Goal: Information Seeking & Learning: Find specific fact

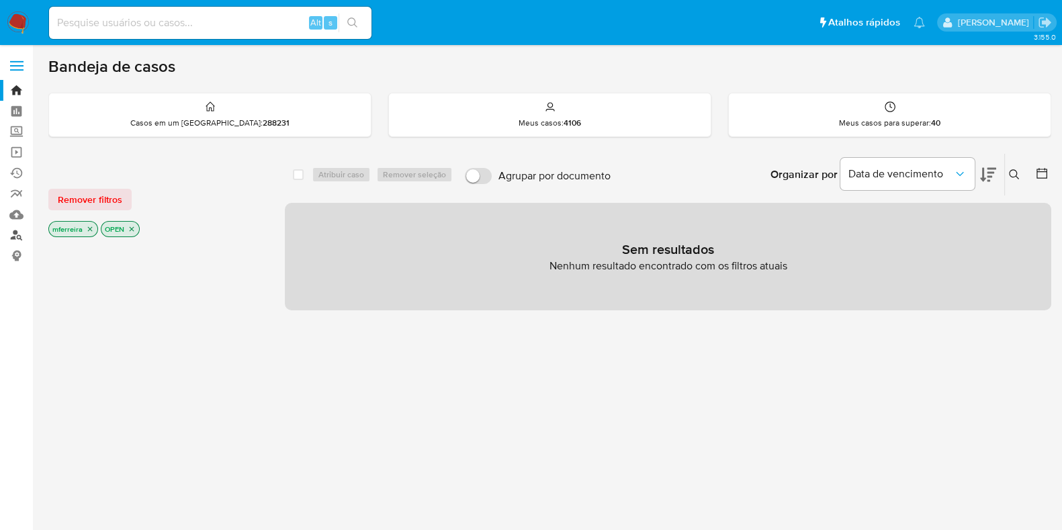
click at [17, 240] on link "Localizador de pessoas" at bounding box center [80, 235] width 160 height 21
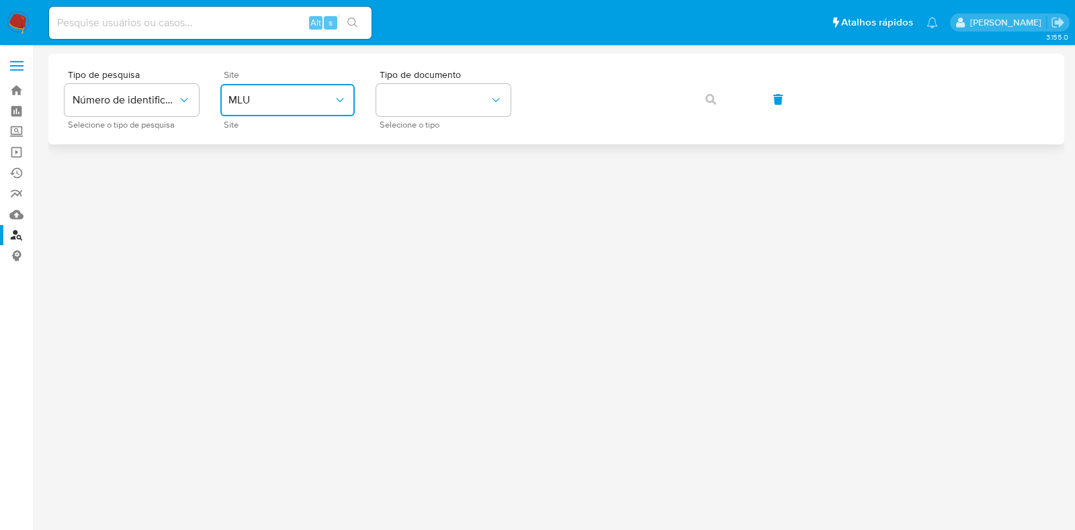
click at [296, 91] on button "MLU" at bounding box center [287, 100] width 134 height 32
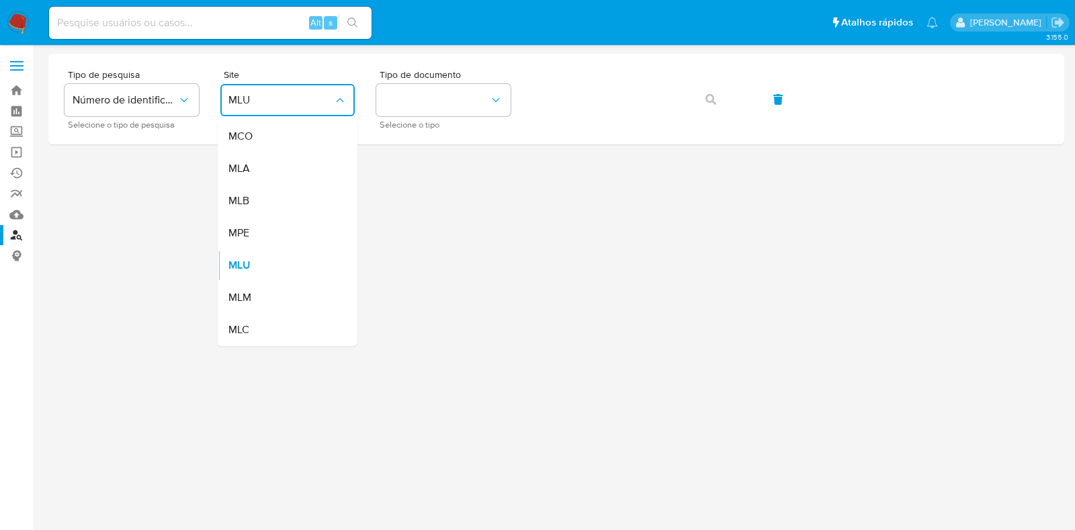
drag, startPoint x: 271, startPoint y: 198, endPoint x: 335, endPoint y: 163, distance: 72.2
click at [269, 196] on div "MLB" at bounding box center [283, 201] width 110 height 32
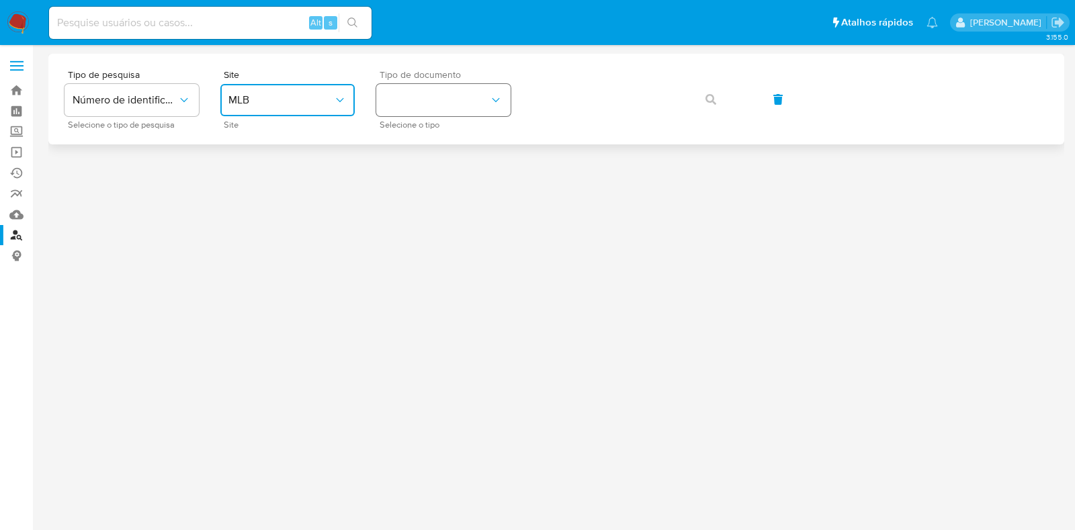
click at [432, 94] on button "identificationType" at bounding box center [443, 100] width 134 height 32
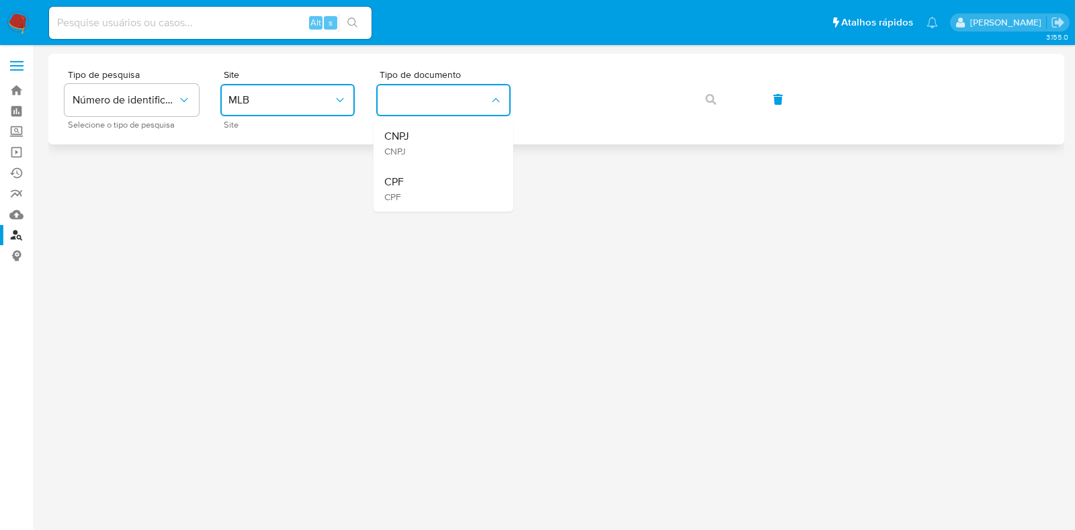
drag, startPoint x: 423, startPoint y: 177, endPoint x: 548, endPoint y: 120, distance: 136.5
click at [423, 176] on div "CPF CPF" at bounding box center [439, 189] width 110 height 46
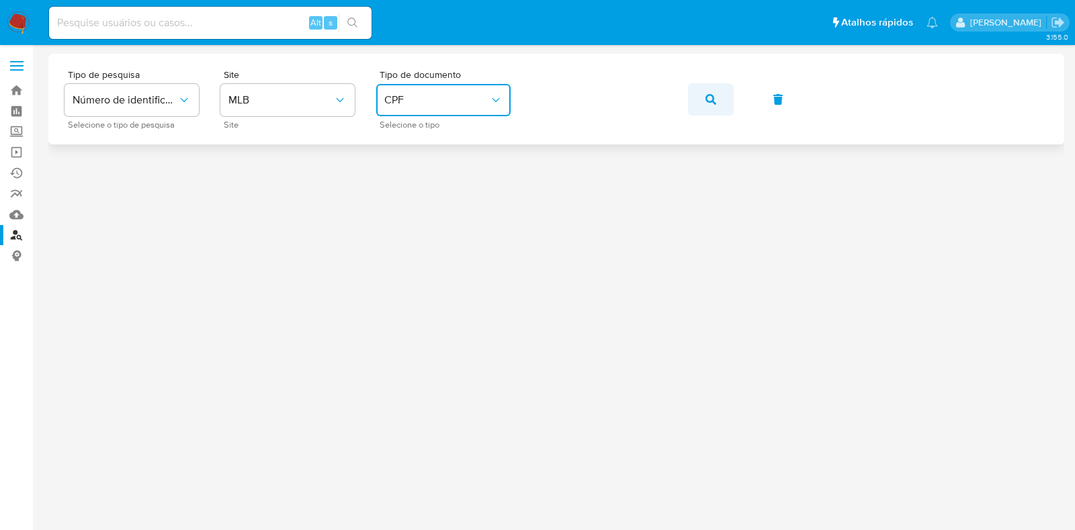
click at [709, 96] on icon "button" at bounding box center [710, 99] width 11 height 11
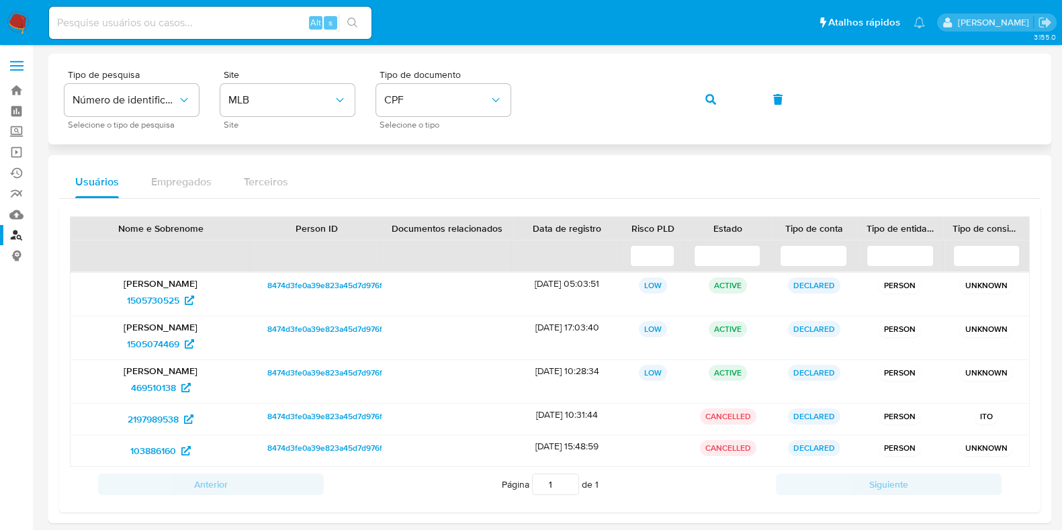
click at [949, 145] on div "Tipo de pesquisa Número de identificação Selecione o tipo de pesquisa Site MLB …" at bounding box center [549, 289] width 1003 height 470
click at [168, 302] on span "1505730525" at bounding box center [153, 300] width 52 height 21
click at [160, 342] on span "1505074469" at bounding box center [153, 343] width 52 height 21
click at [162, 384] on span "469510138" at bounding box center [153, 387] width 45 height 21
click at [157, 414] on span "2197989538" at bounding box center [153, 418] width 51 height 21
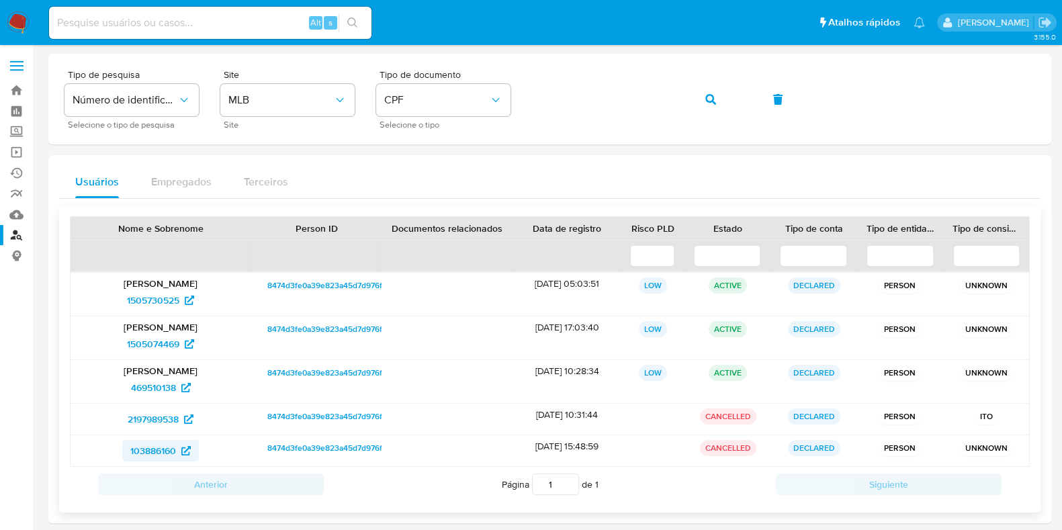
click at [159, 446] on span "103886160" at bounding box center [153, 450] width 46 height 21
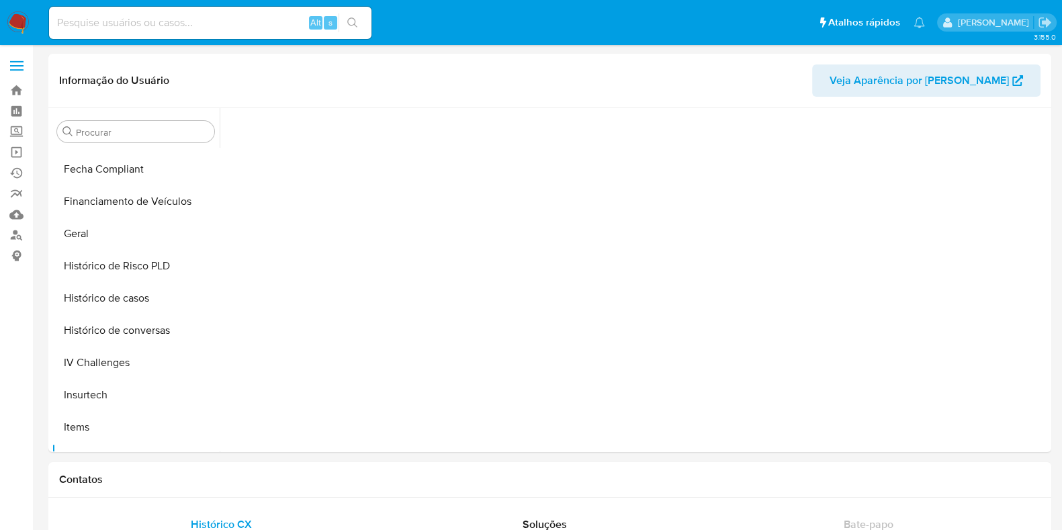
scroll to position [600, 0]
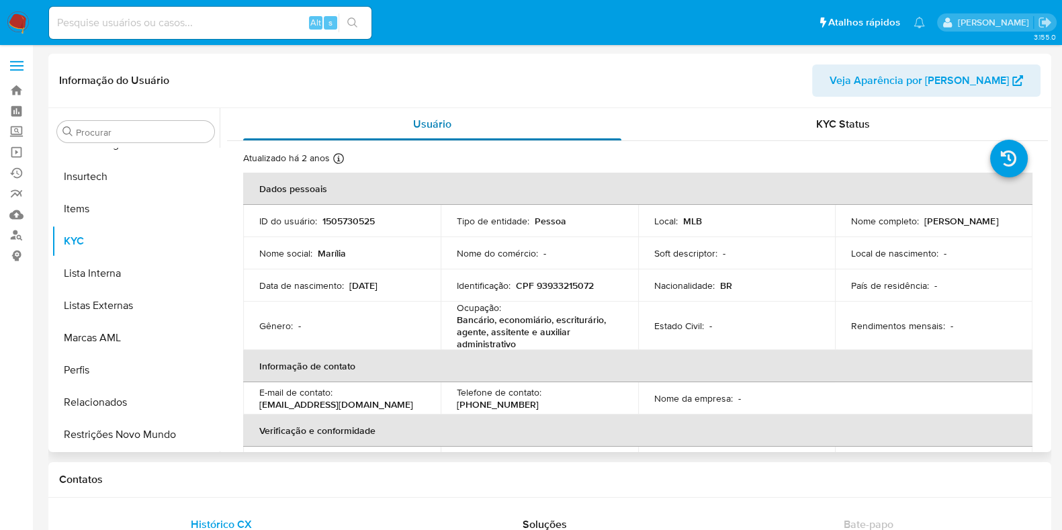
select select "10"
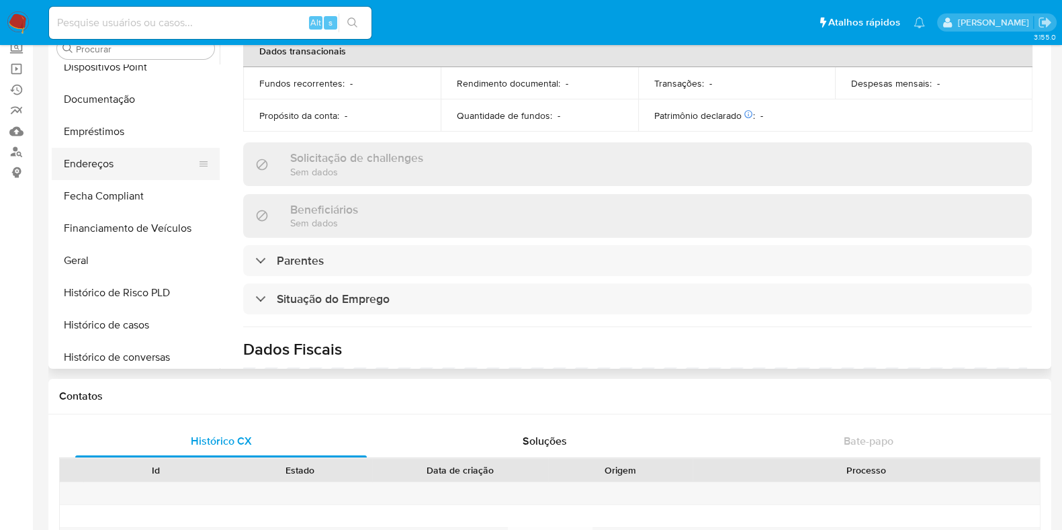
scroll to position [180, 0]
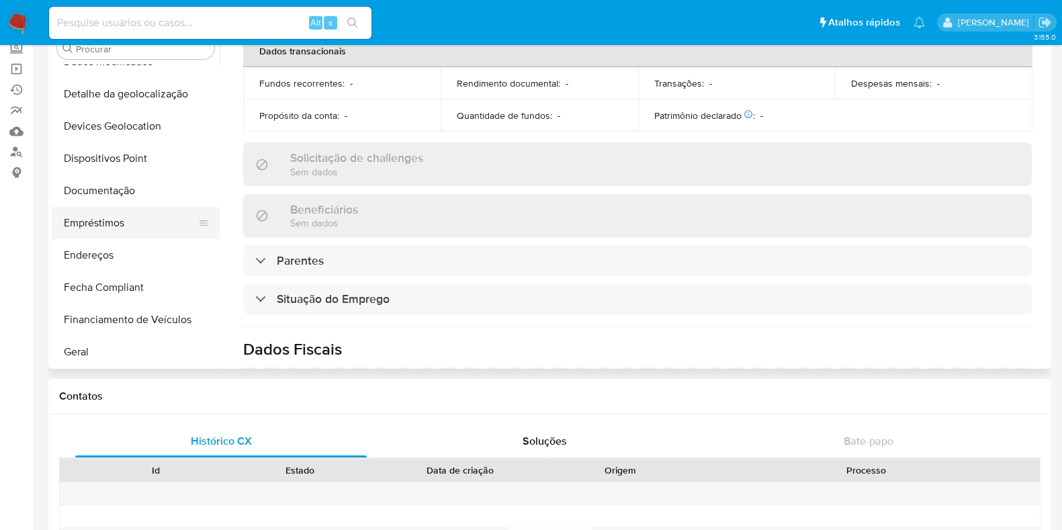
click at [116, 217] on button "Empréstimos" at bounding box center [130, 223] width 157 height 32
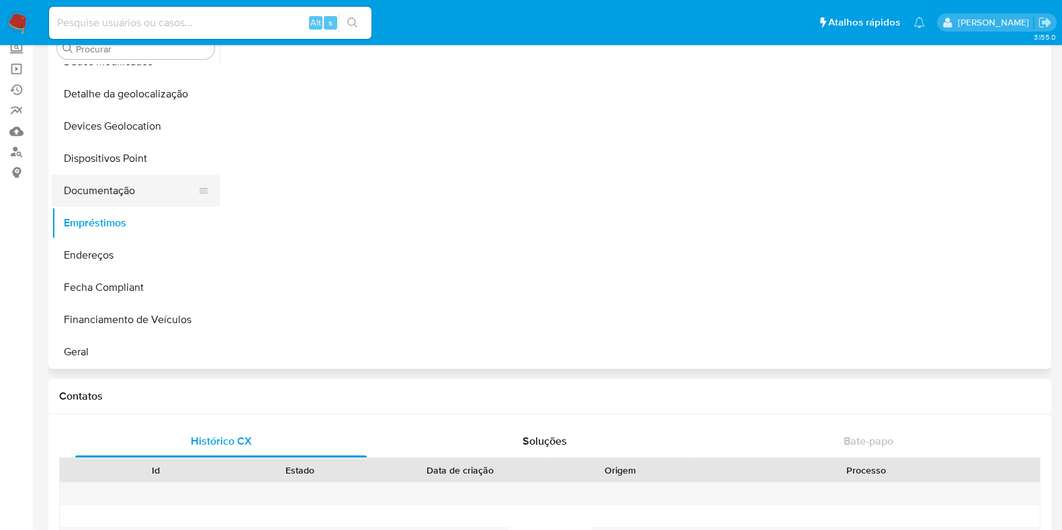
click at [118, 205] on button "Documentação" at bounding box center [130, 191] width 157 height 32
click at [114, 193] on button "Documentação" at bounding box center [130, 191] width 157 height 32
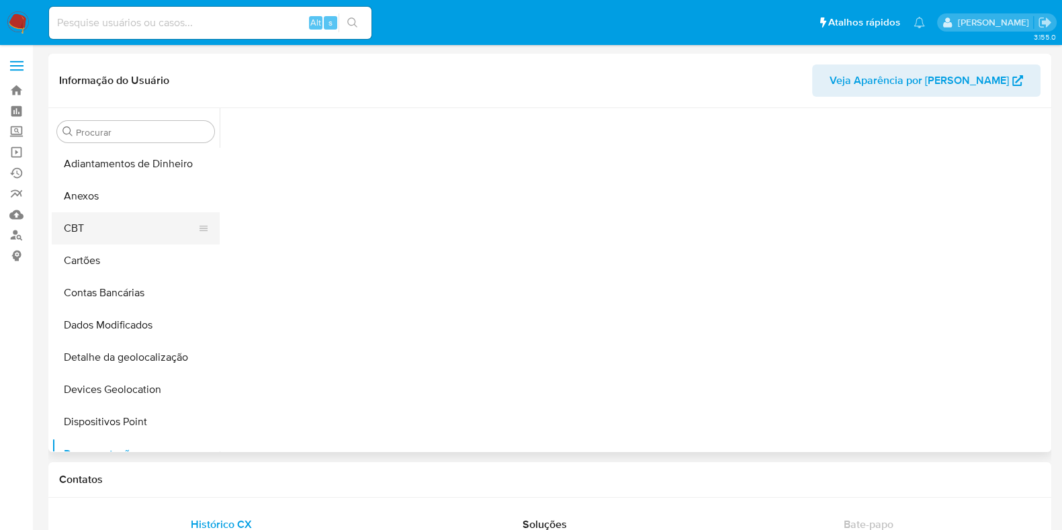
click at [126, 222] on button "CBT" at bounding box center [130, 228] width 157 height 32
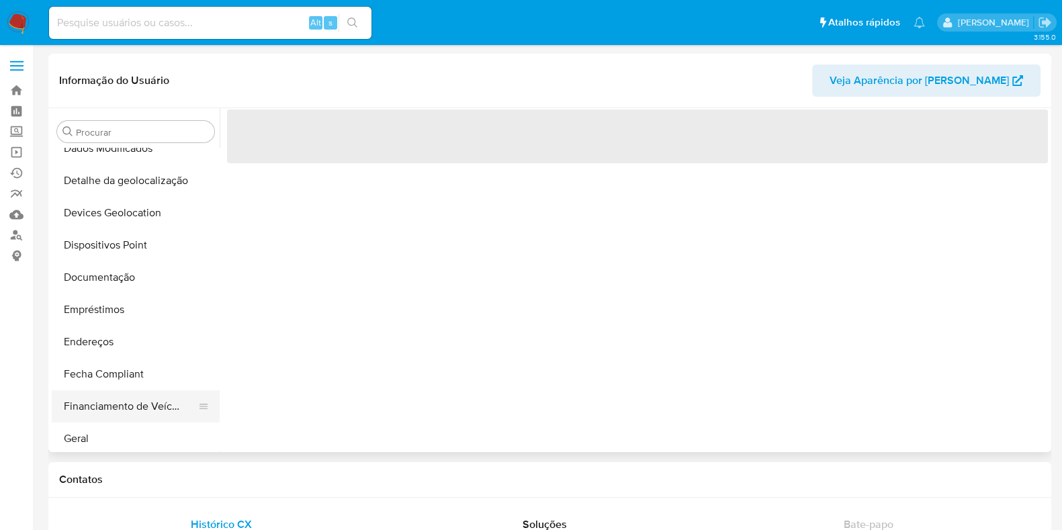
scroll to position [335, 0]
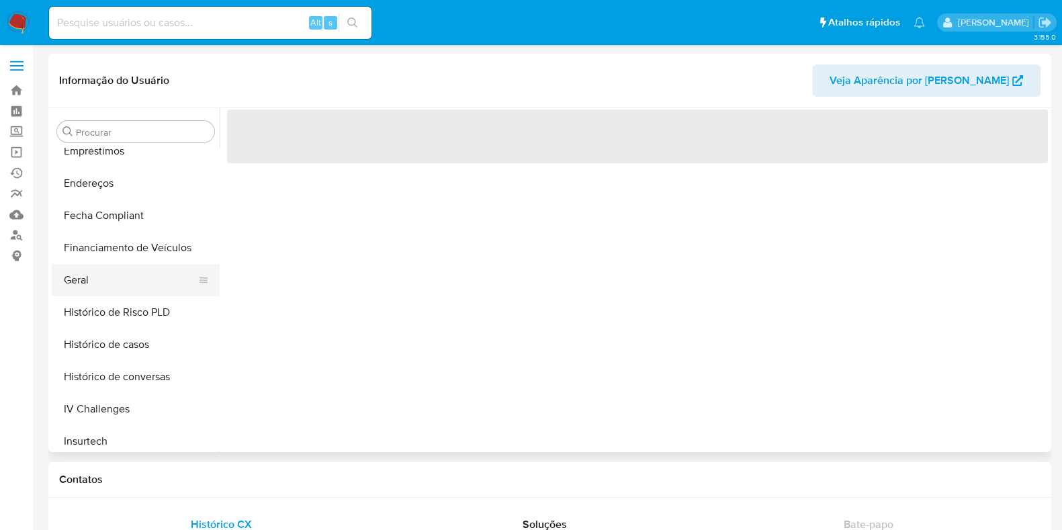
click at [123, 282] on button "Geral" at bounding box center [130, 280] width 157 height 32
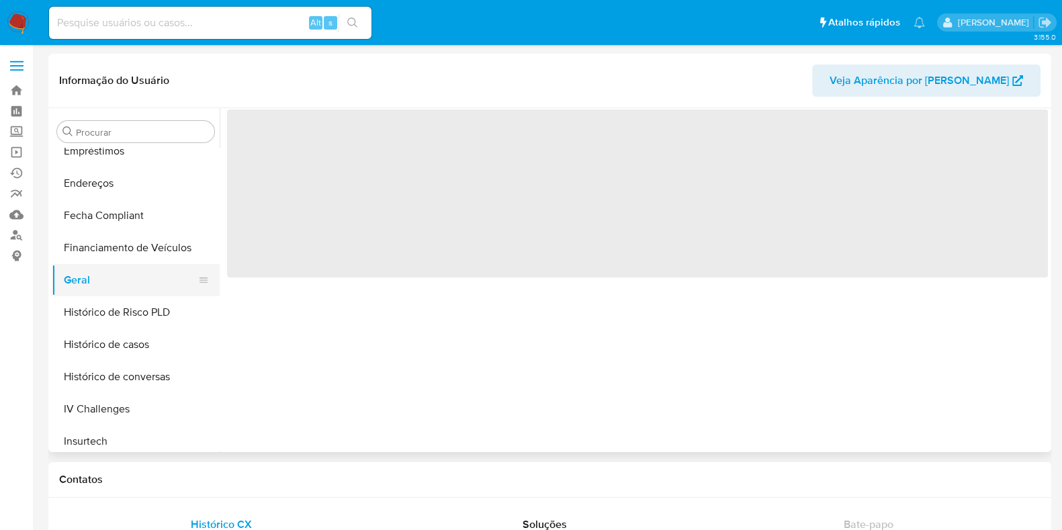
scroll to position [503, 0]
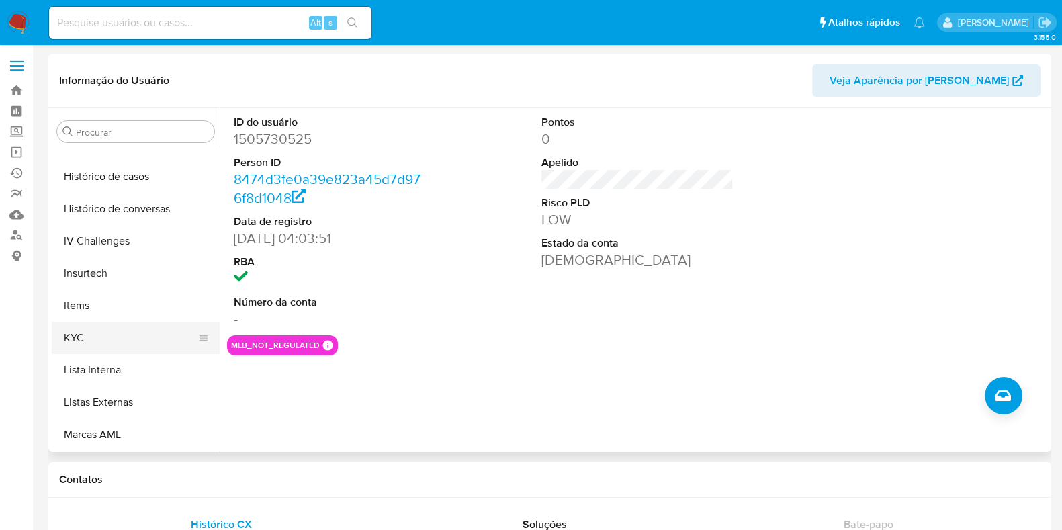
click at [121, 327] on button "KYC" at bounding box center [130, 338] width 157 height 32
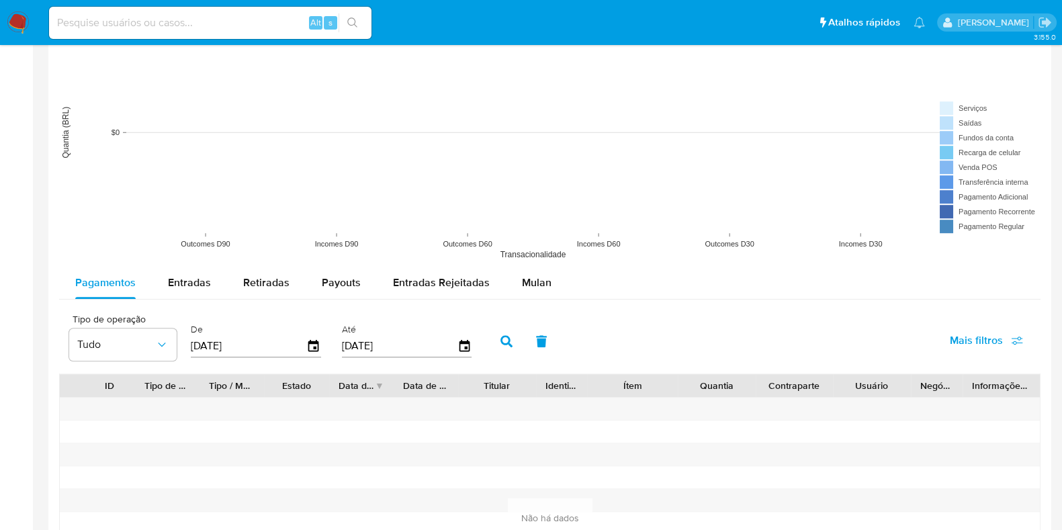
scroll to position [1054, 0]
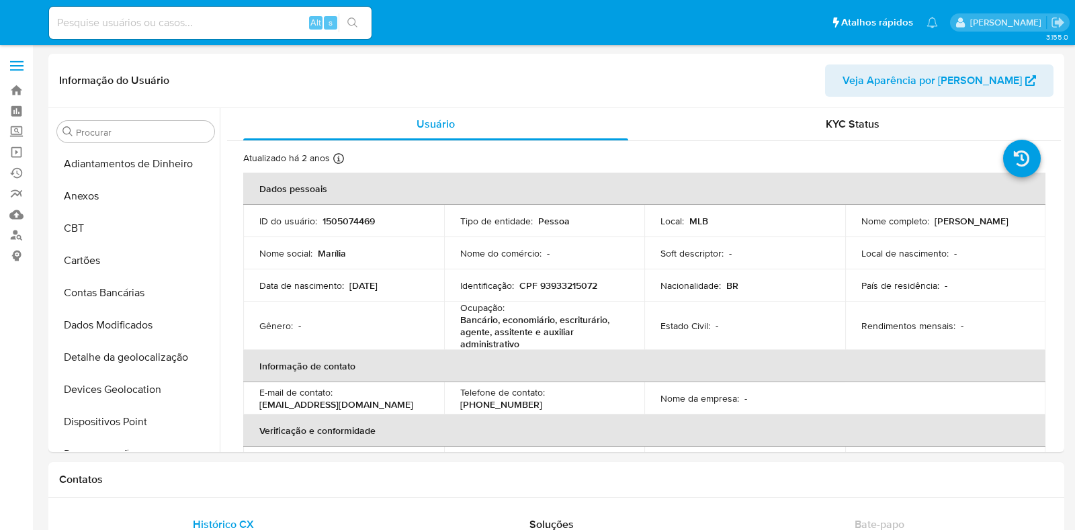
select select "10"
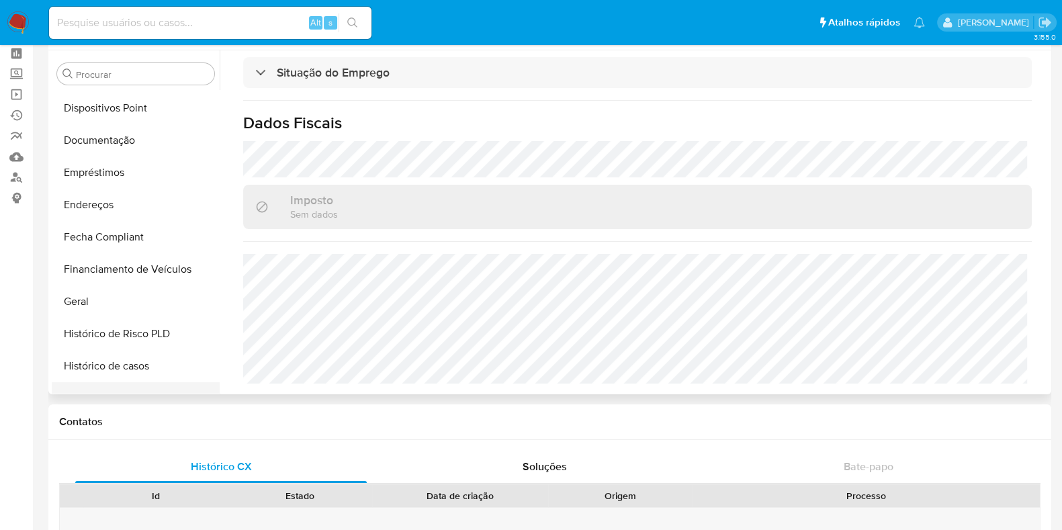
scroll to position [335, 0]
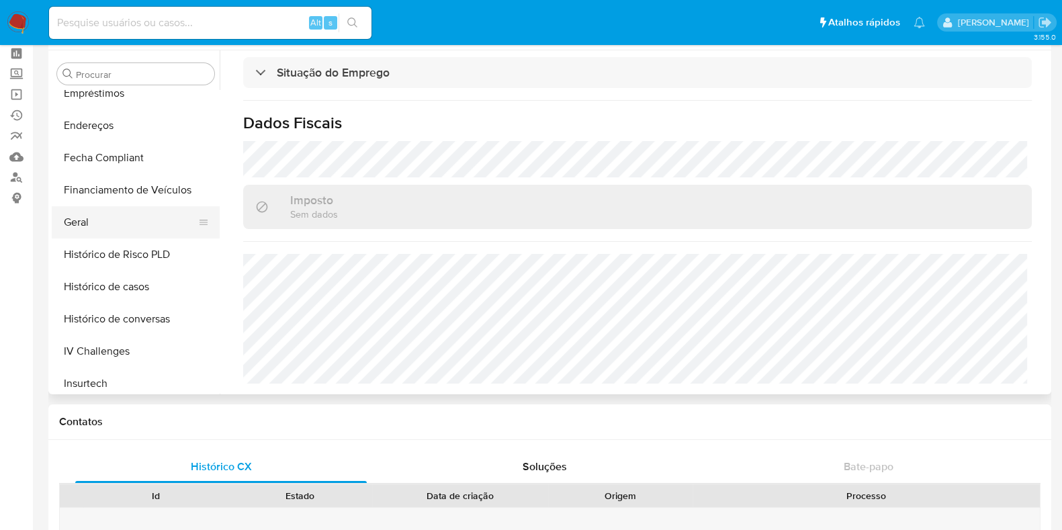
click at [106, 232] on button "Geral" at bounding box center [130, 222] width 157 height 32
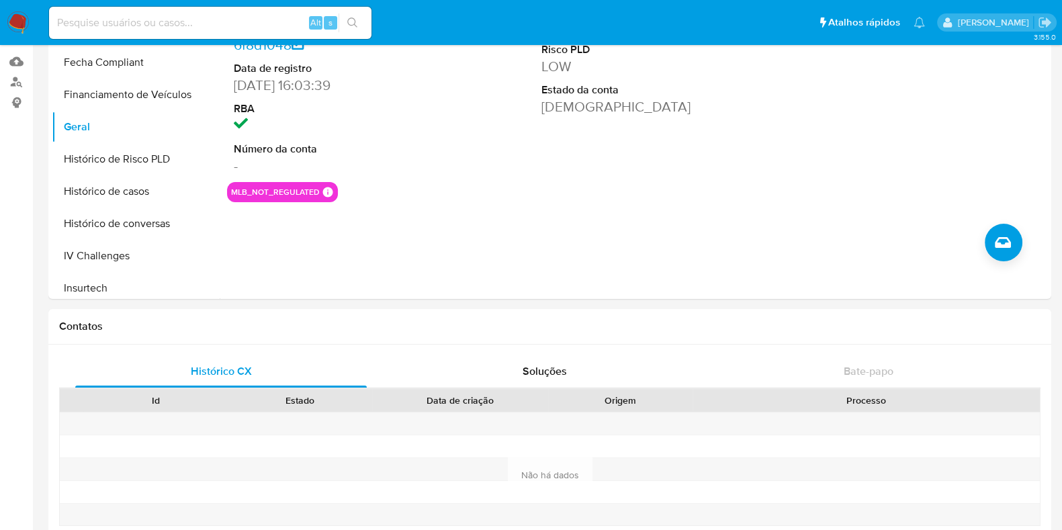
scroll to position [0, 0]
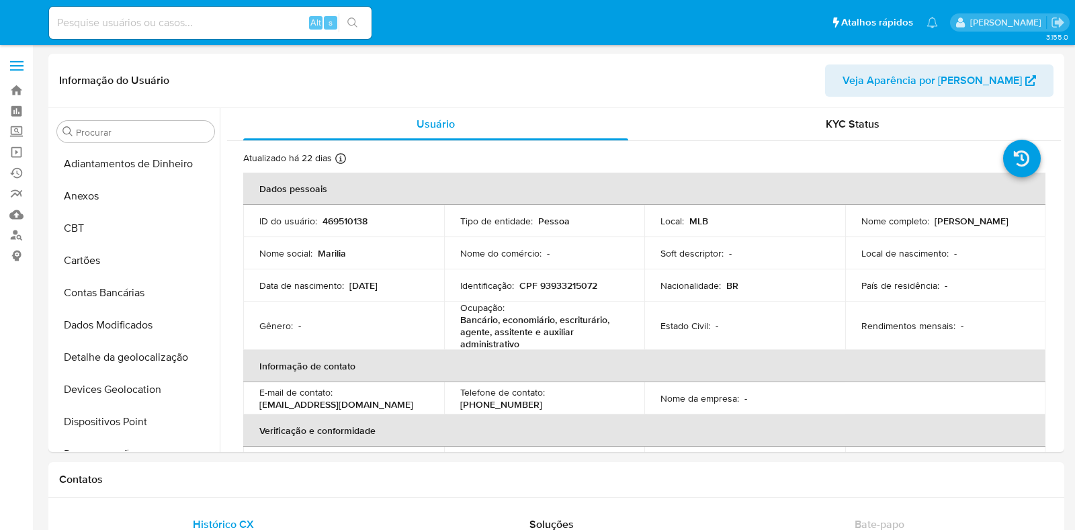
select select "10"
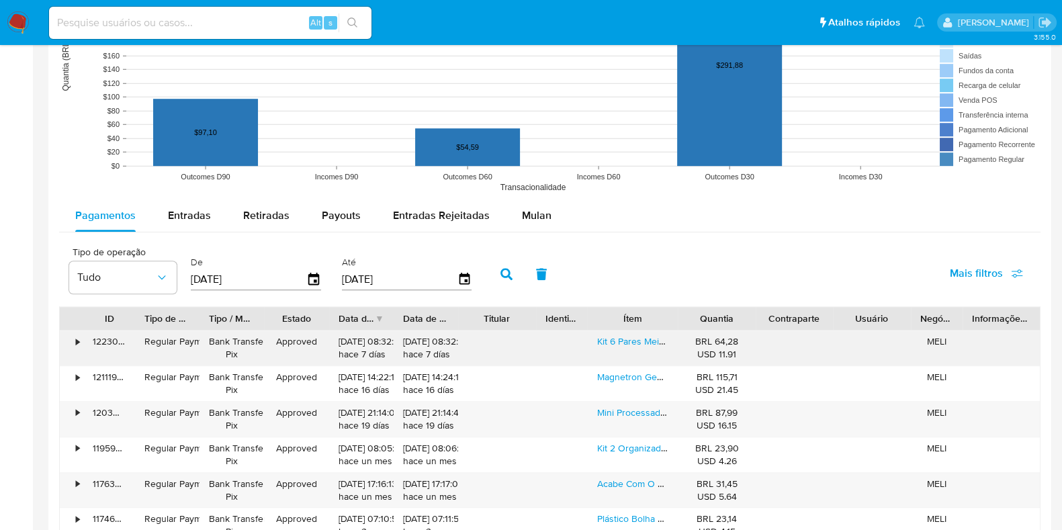
scroll to position [1091, 0]
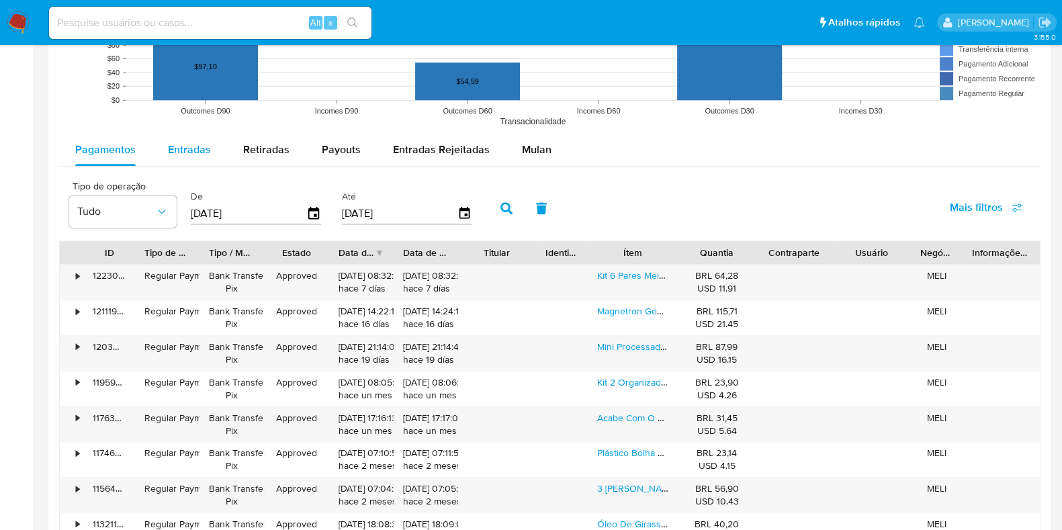
click at [177, 145] on span "Entradas" at bounding box center [189, 149] width 43 height 15
select select "10"
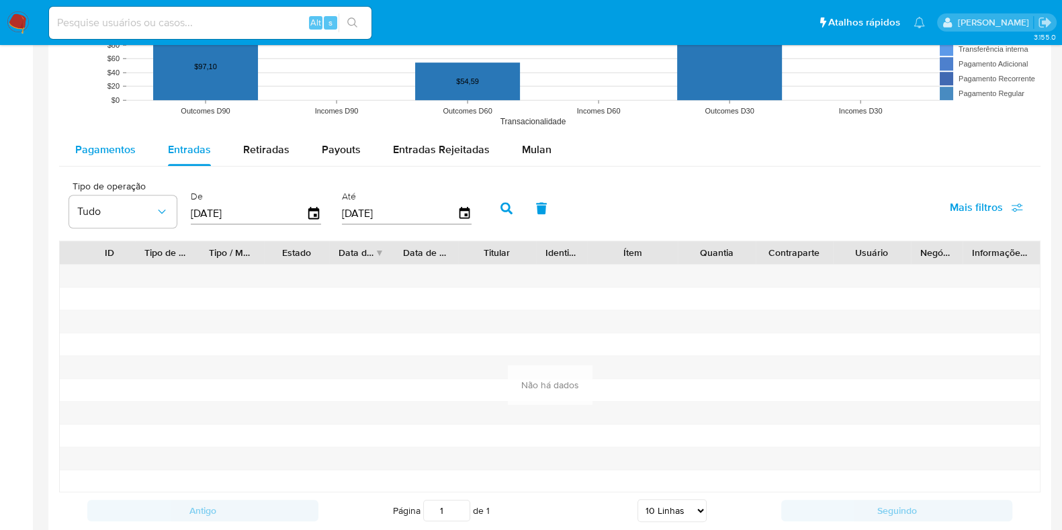
click at [128, 153] on span "Pagamentos" at bounding box center [105, 149] width 60 height 15
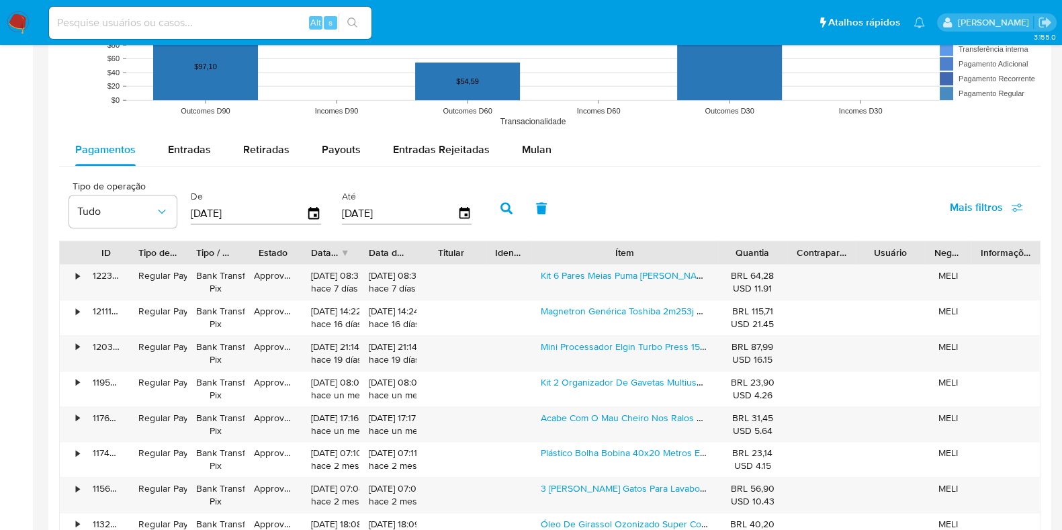
drag, startPoint x: 673, startPoint y: 251, endPoint x: 758, endPoint y: 253, distance: 84.7
click at [769, 259] on div "ID Tipo de operação Tipo / Método Estado Data de criação Data de aprovação Titu…" at bounding box center [550, 252] width 980 height 23
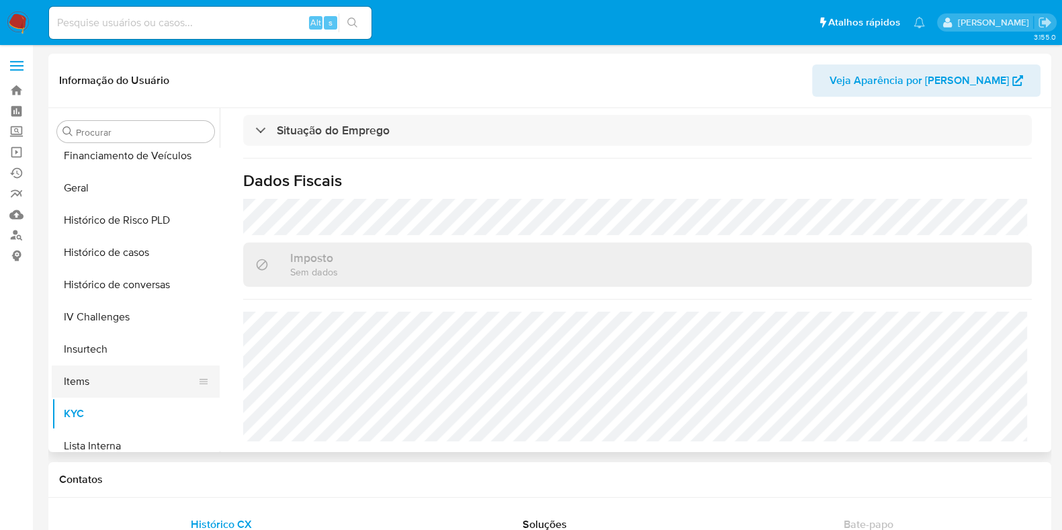
scroll to position [503, 0]
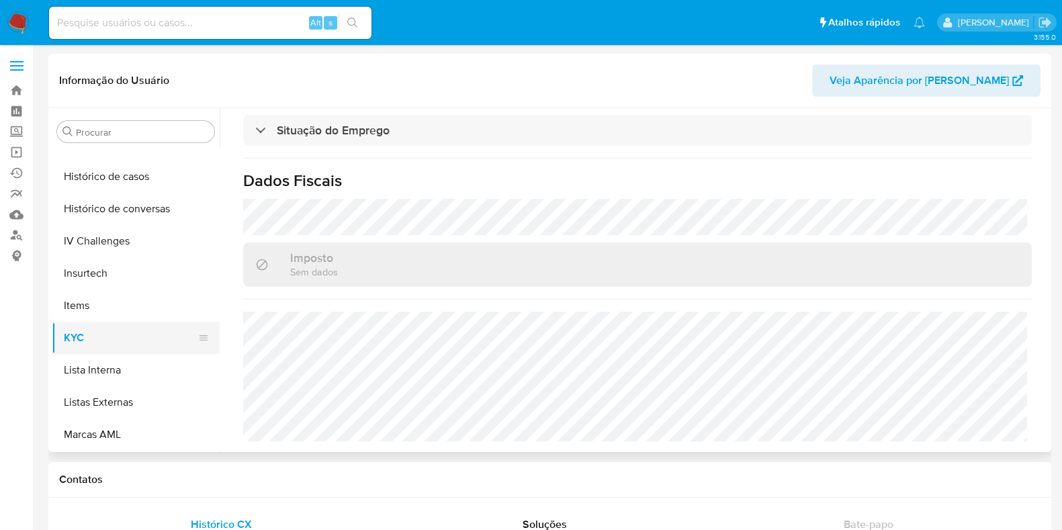
click at [125, 347] on button "KYC" at bounding box center [130, 338] width 157 height 32
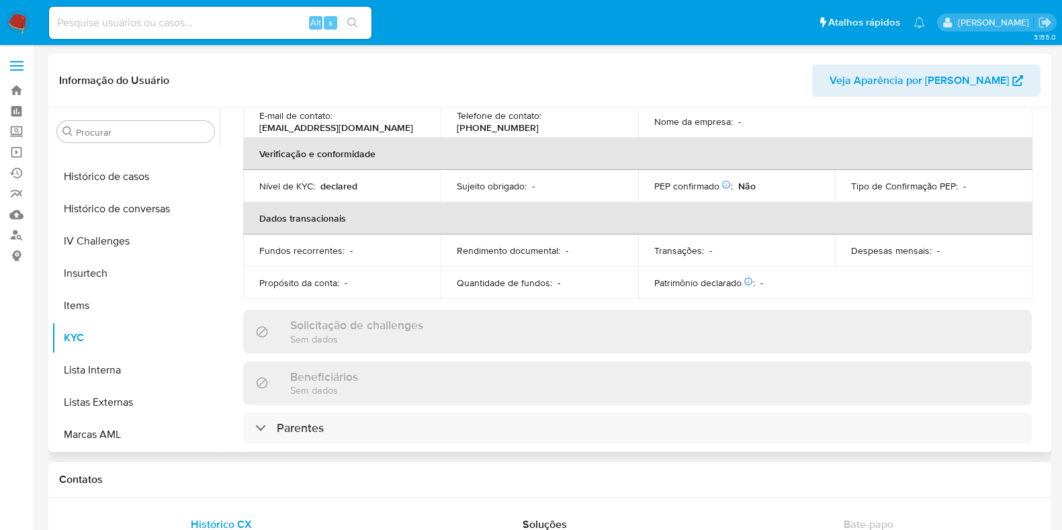
scroll to position [83, 0]
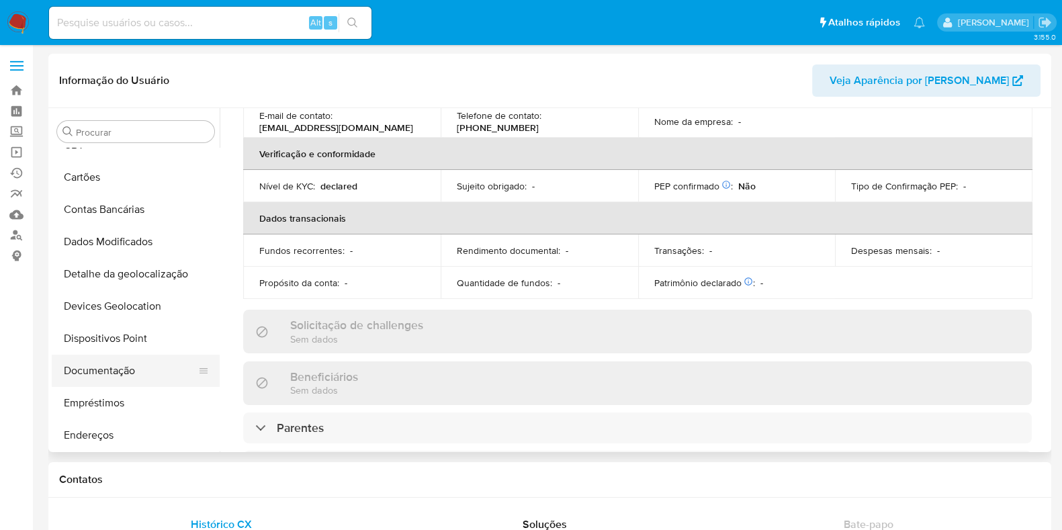
click at [126, 374] on button "Documentação" at bounding box center [130, 371] width 157 height 32
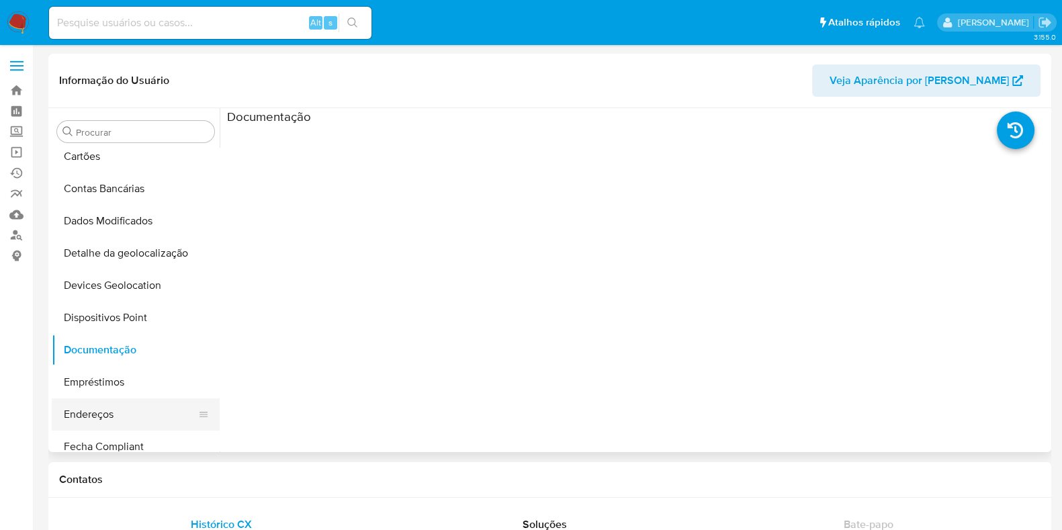
scroll to position [251, 0]
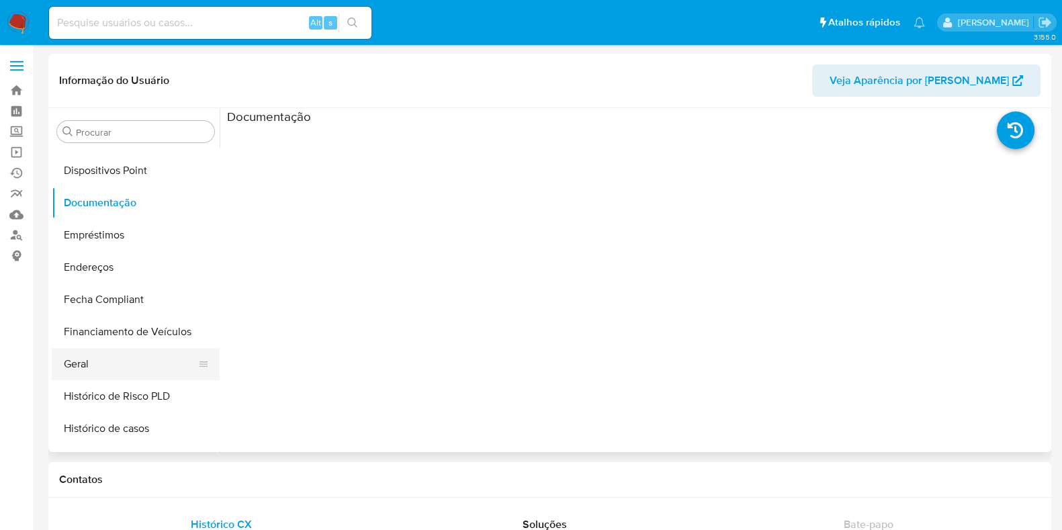
click at [132, 369] on button "Geral" at bounding box center [130, 364] width 157 height 32
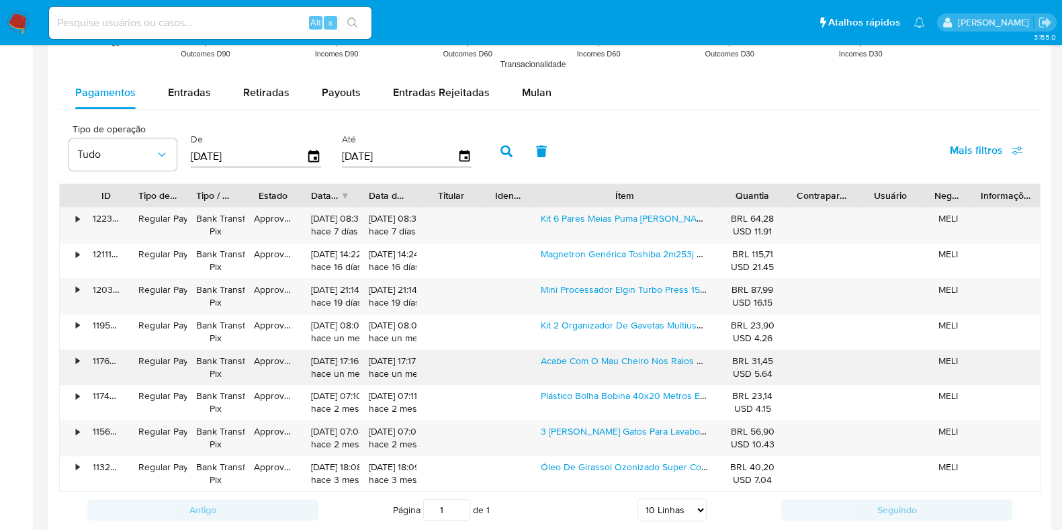
scroll to position [1168, 0]
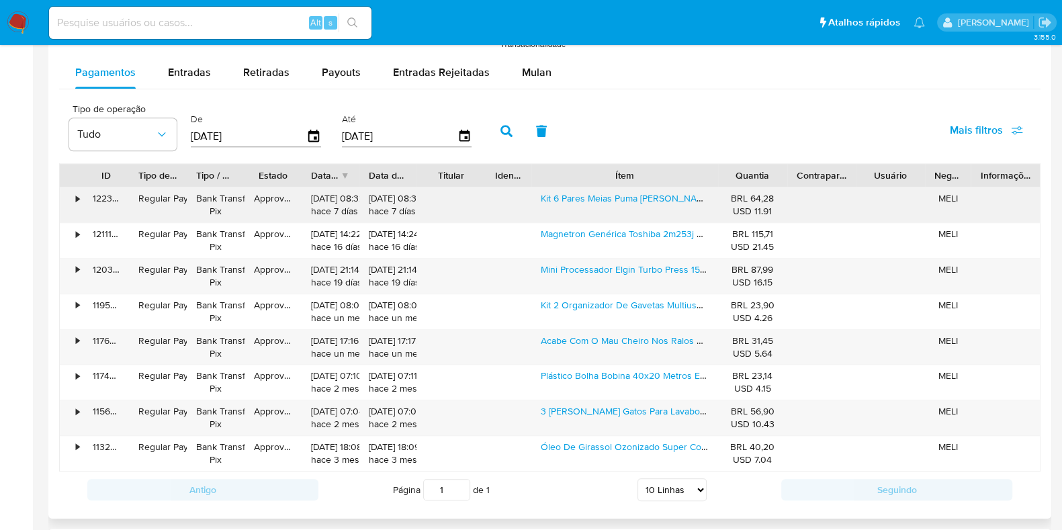
click at [76, 196] on div "•" at bounding box center [77, 198] width 3 height 13
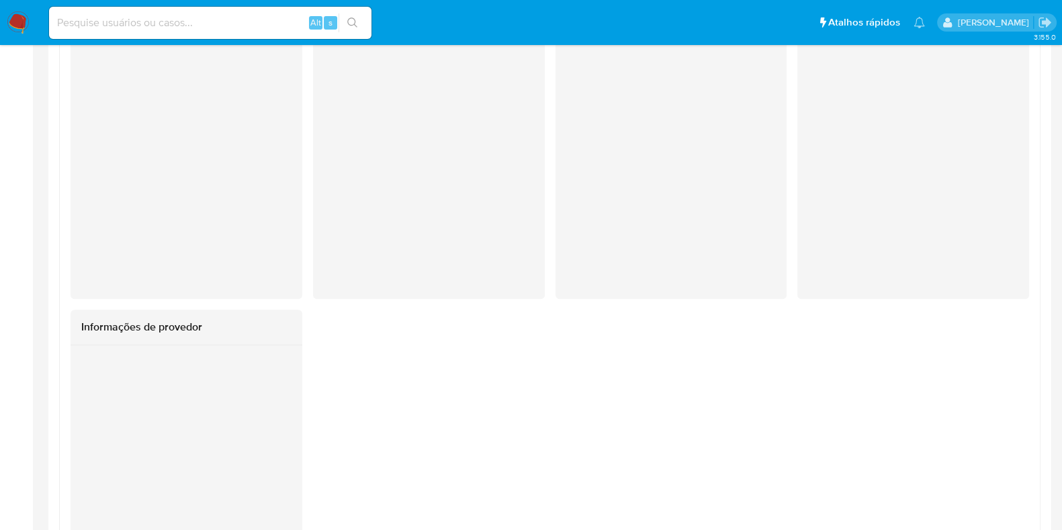
scroll to position [1395, 0]
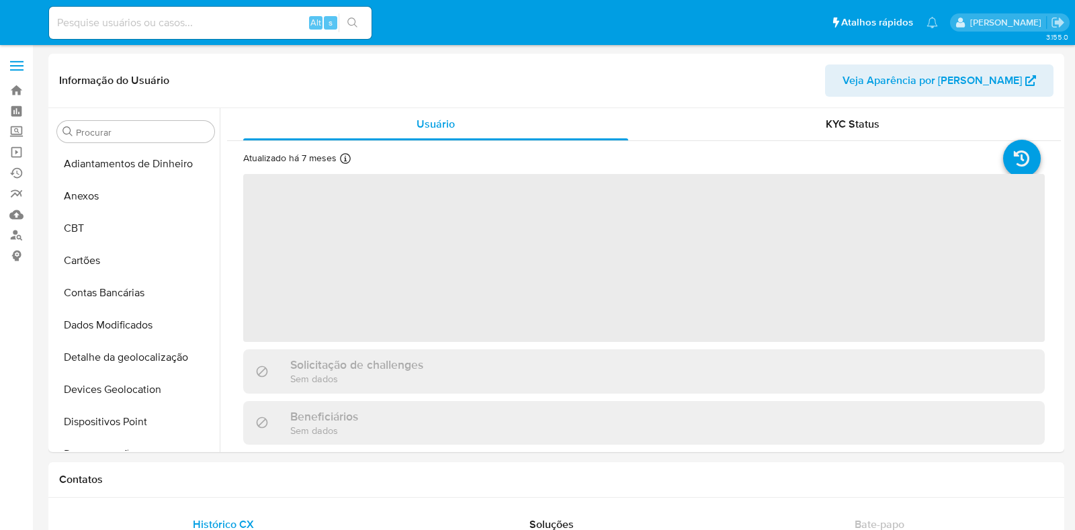
select select "10"
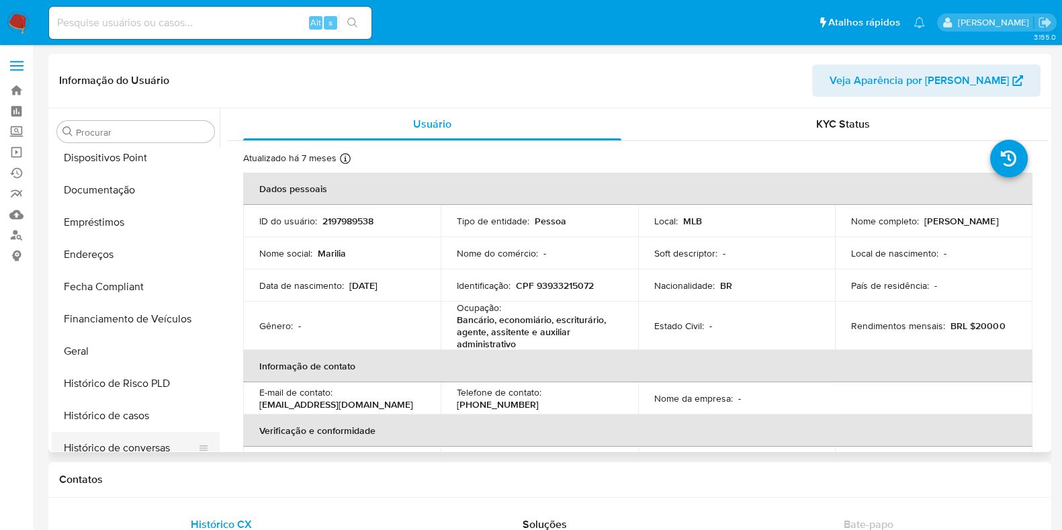
scroll to position [432, 0]
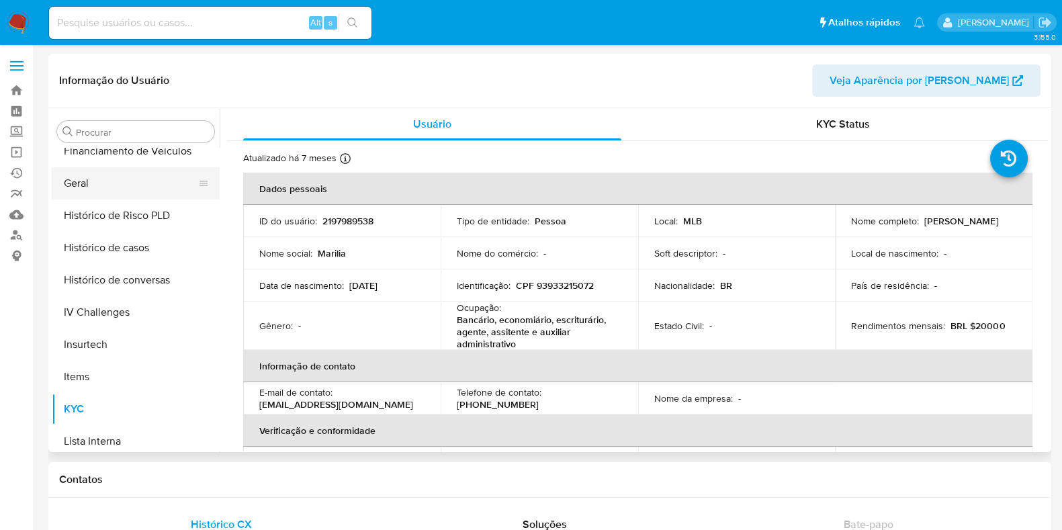
click at [94, 185] on button "Geral" at bounding box center [130, 183] width 157 height 32
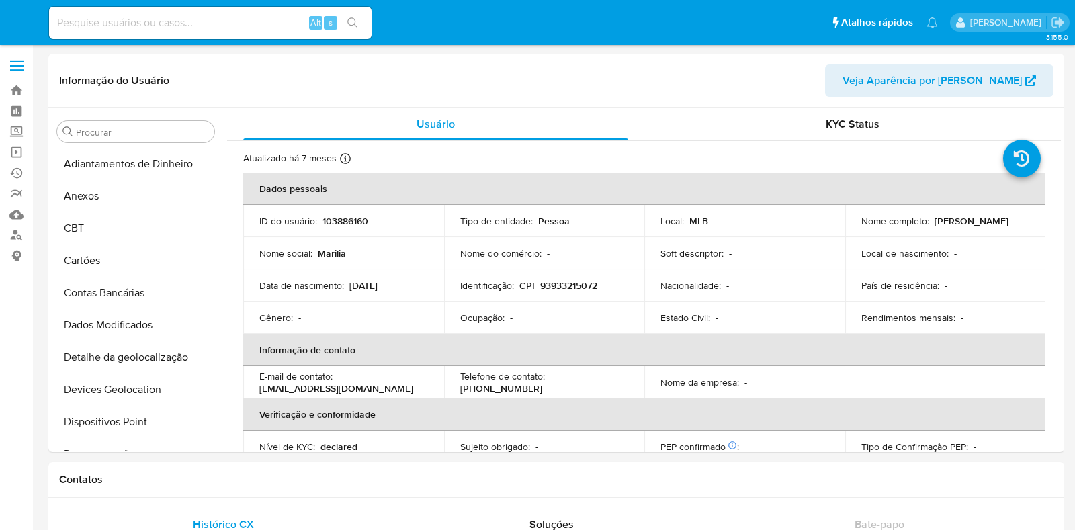
select select "10"
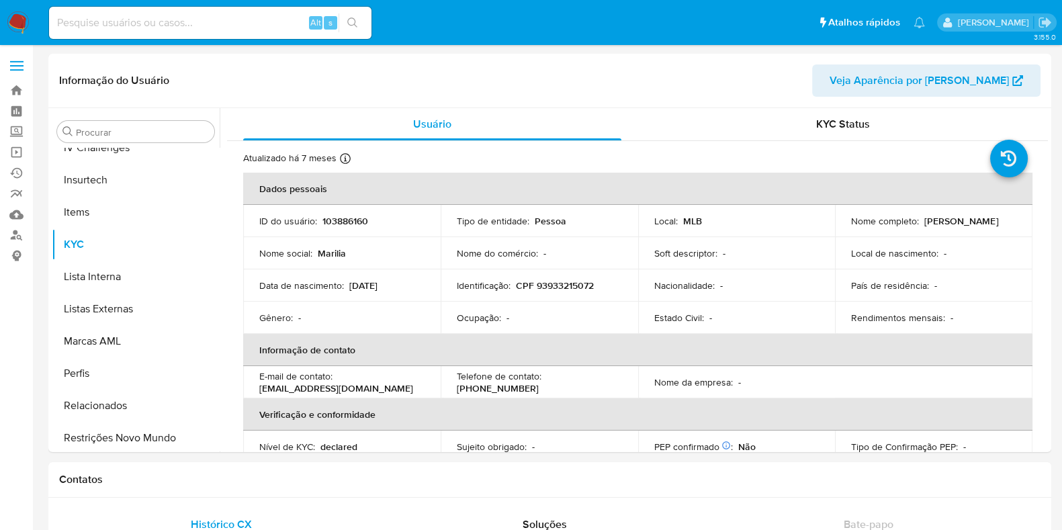
scroll to position [600, 0]
click at [551, 277] on td "Identificação : CPF 93933215072" at bounding box center [540, 285] width 198 height 32
click at [553, 280] on p "CPF 93933215072" at bounding box center [555, 285] width 78 height 12
copy p "93933215072"
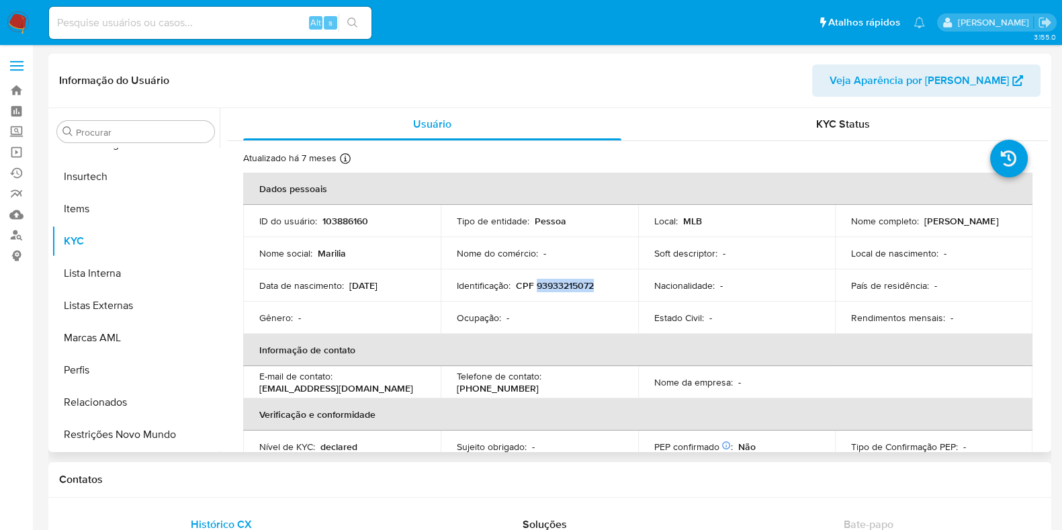
click at [573, 283] on p "CPF 93933215072" at bounding box center [555, 285] width 78 height 12
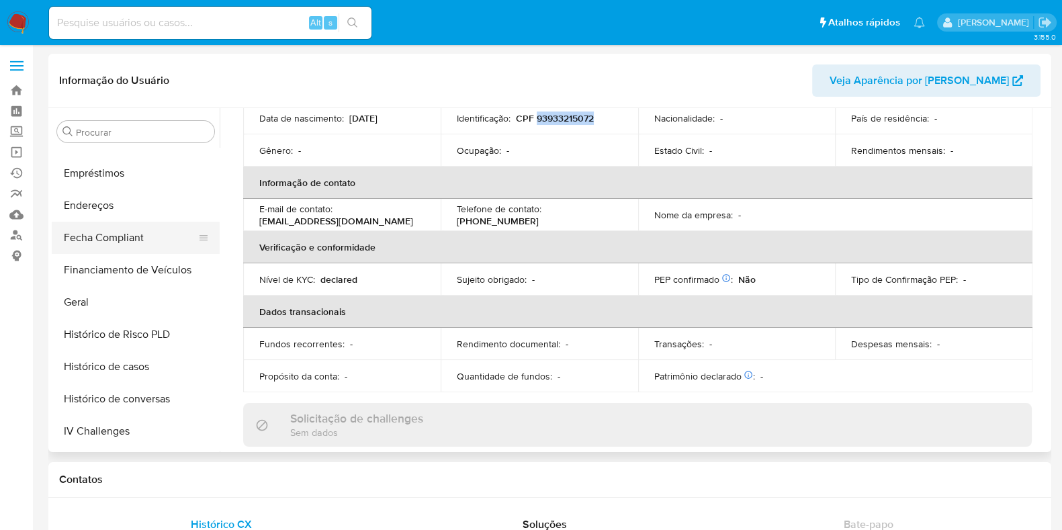
scroll to position [264, 0]
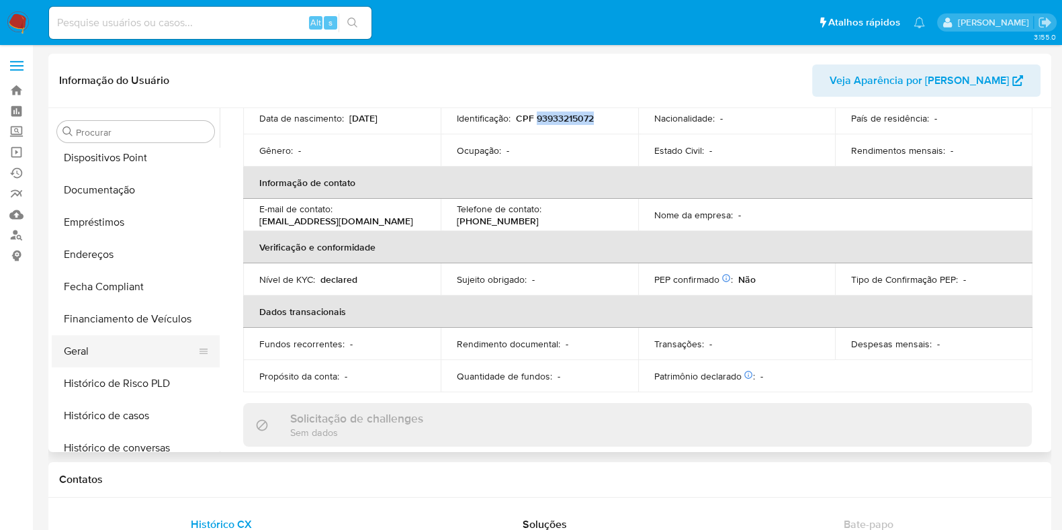
click at [109, 341] on button "Geral" at bounding box center [130, 351] width 157 height 32
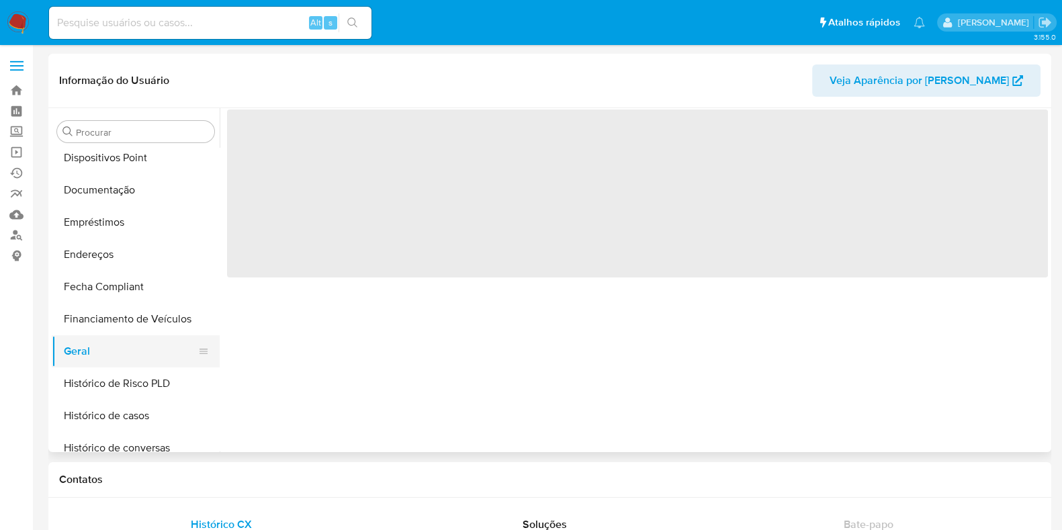
scroll to position [0, 0]
